Goal: Go to known website: Access a specific website the user already knows

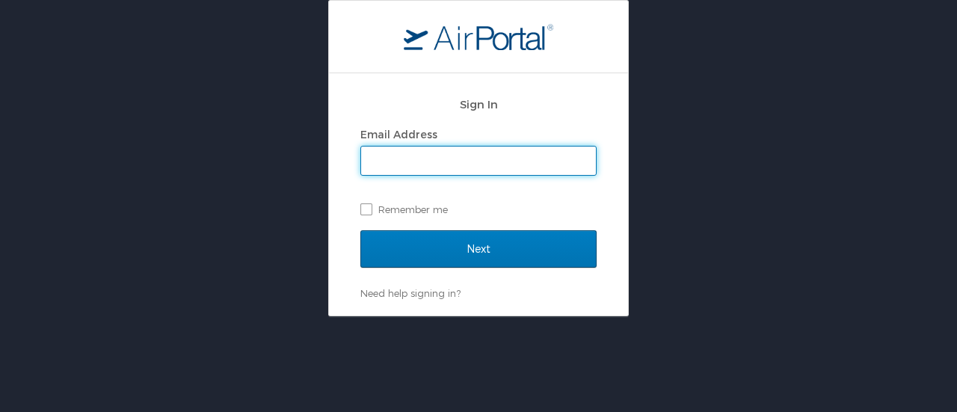
type input "[EMAIL_ADDRESS][DOMAIN_NAME]"
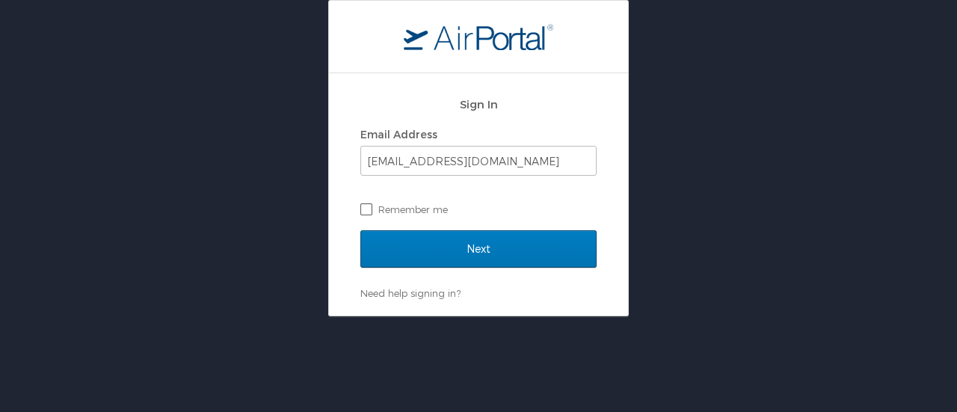
click at [365, 203] on label "Remember me" at bounding box center [478, 209] width 236 height 22
click at [365, 203] on input "Remember me" at bounding box center [365, 208] width 10 height 10
checkbox input "true"
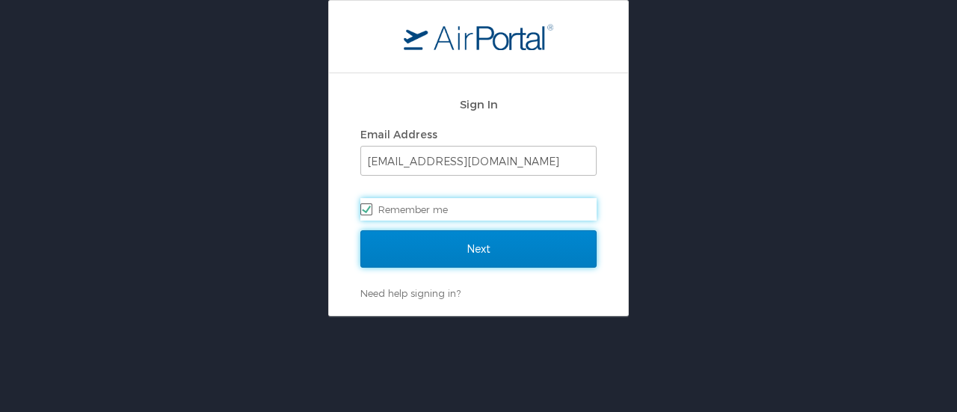
click at [426, 250] on input "Next" at bounding box center [478, 248] width 236 height 37
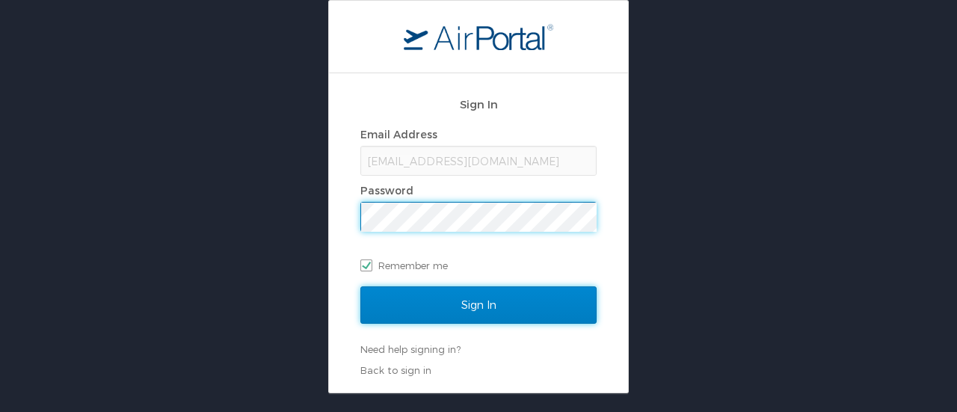
click at [447, 307] on input "Sign In" at bounding box center [478, 304] width 236 height 37
